Goal: Information Seeking & Learning: Learn about a topic

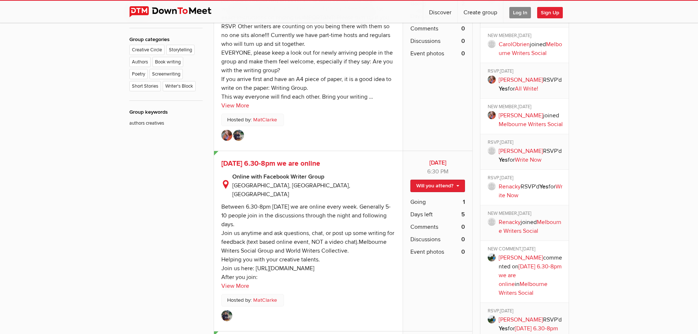
scroll to position [436, 0]
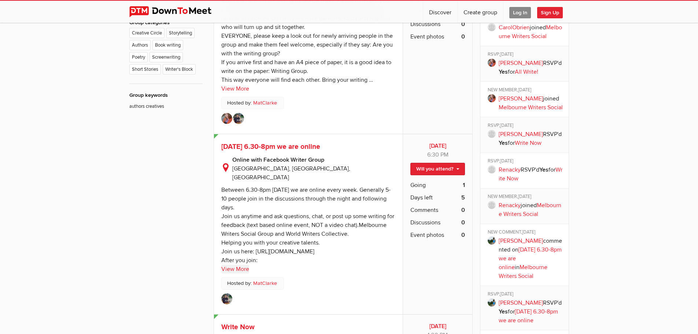
click at [239, 264] on link "View More" at bounding box center [235, 268] width 28 height 9
drag, startPoint x: 390, startPoint y: 247, endPoint x: 249, endPoint y: 245, distance: 140.3
click at [249, 245] on sp-text-read-more "Between 6.30-8pm [DATE] we are online every week. Generally 5-10 people join in…" at bounding box center [308, 228] width 174 height 92
click at [240, 264] on link "View More" at bounding box center [235, 268] width 28 height 9
drag, startPoint x: 308, startPoint y: 272, endPoint x: 308, endPoint y: 268, distance: 4.0
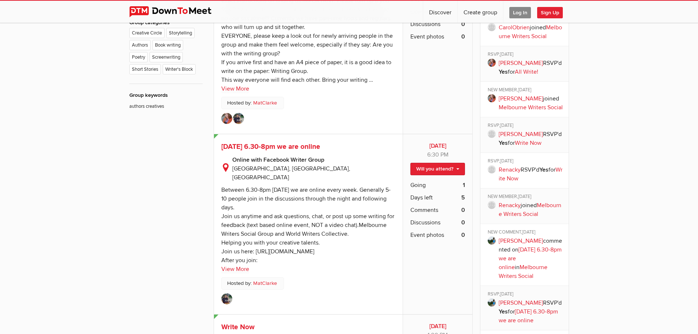
click at [308, 270] on div "[DATE] [DATE] 6:30 PM Public event Anyone who has access to the group can see t…" at bounding box center [308, 224] width 189 height 180
click at [239, 264] on link "View More" at bounding box center [235, 268] width 28 height 9
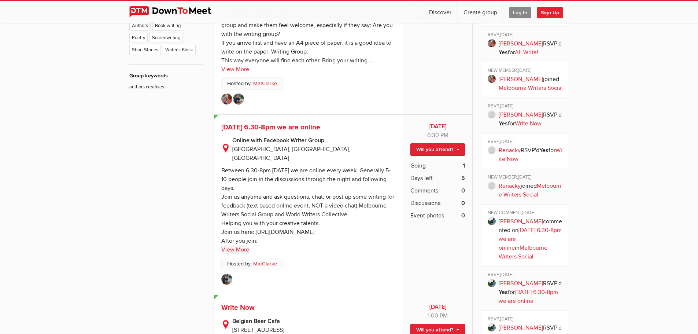
scroll to position [472, 0]
